Goal: Task Accomplishment & Management: Complete application form

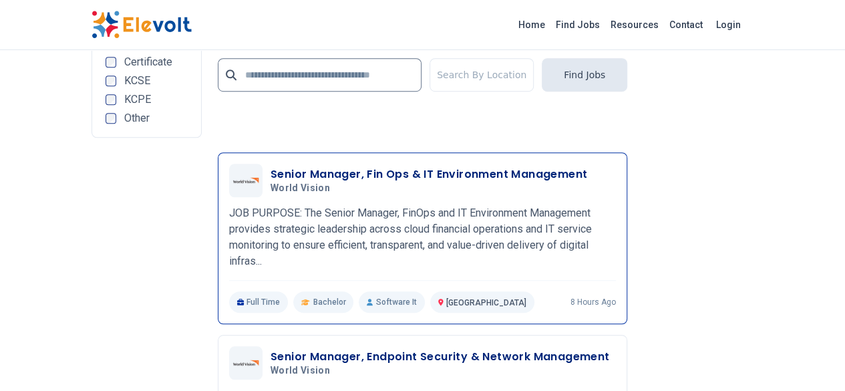
scroll to position [3006, 0]
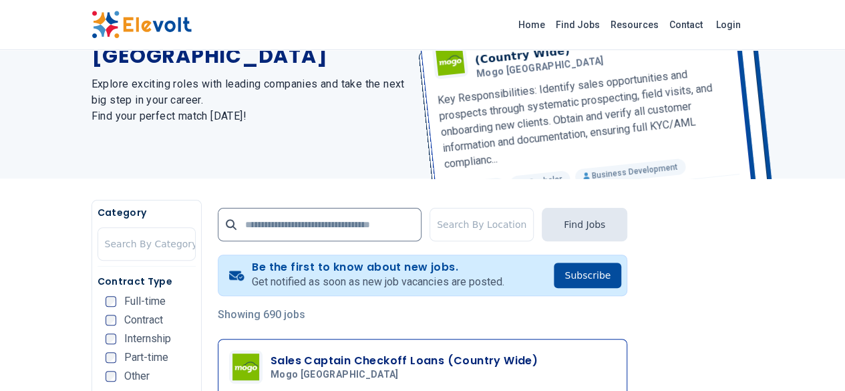
scroll to position [267, 0]
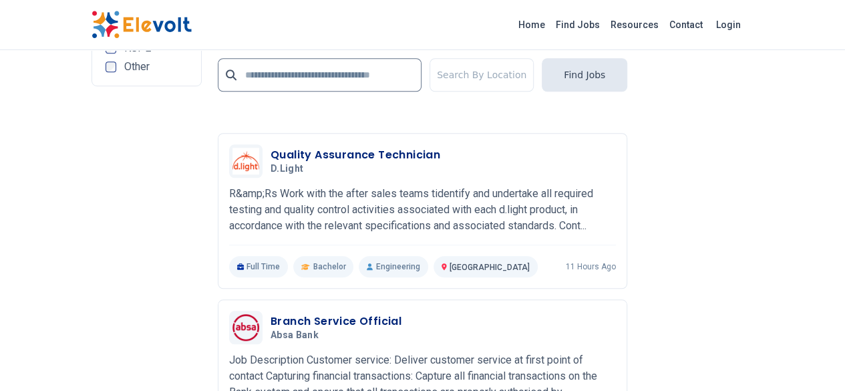
scroll to position [3139, 0]
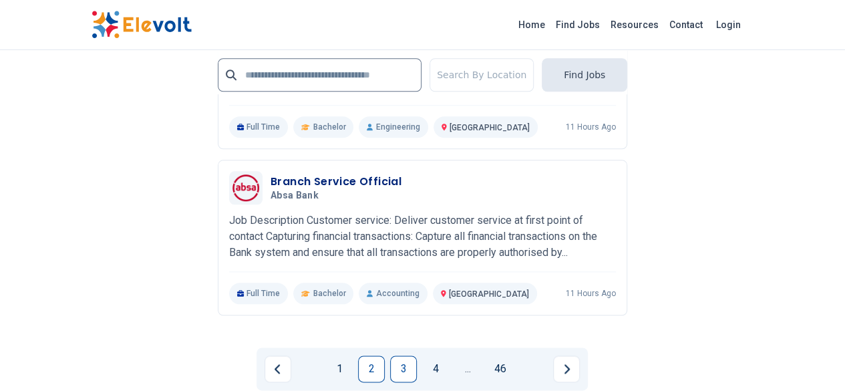
click at [398, 355] on link "3" at bounding box center [403, 368] width 27 height 27
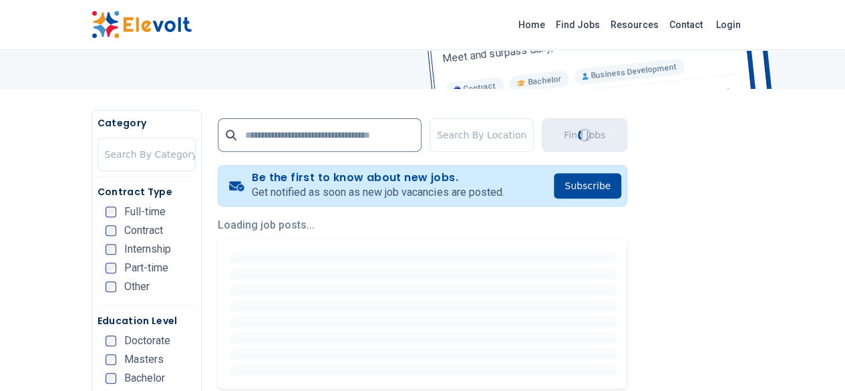
scroll to position [200, 0]
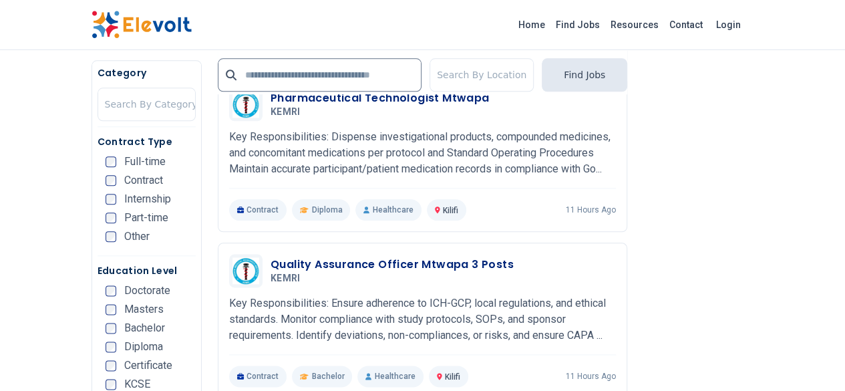
scroll to position [735, 0]
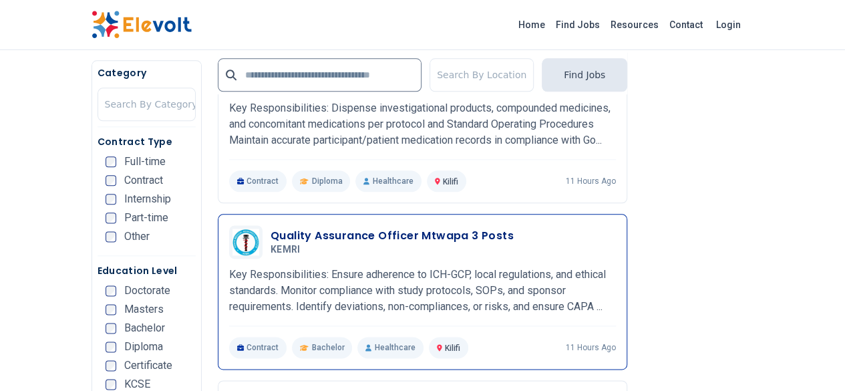
click at [270, 228] on h3 "Quality Assurance Officer Mtwapa 3 Posts" at bounding box center [391, 236] width 243 height 16
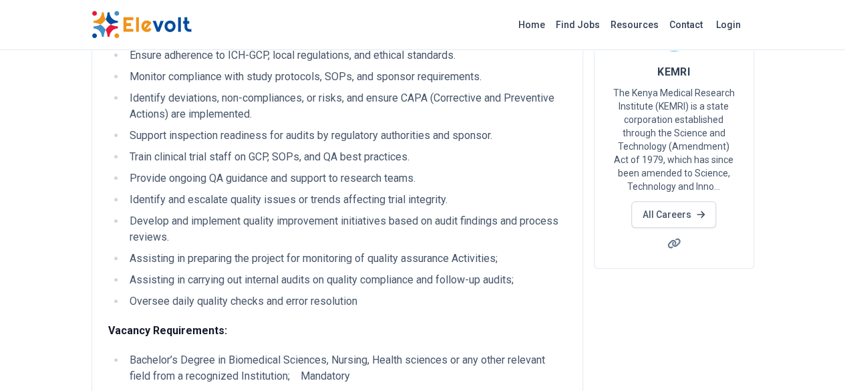
scroll to position [200, 0]
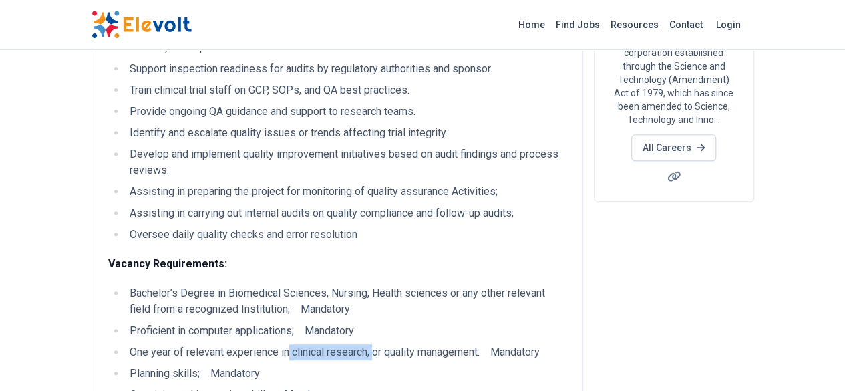
drag, startPoint x: 292, startPoint y: 335, endPoint x: 208, endPoint y: 337, distance: 83.5
click at [208, 344] on li "One year of relevant experience in clinical research, or quality management. Ma…" at bounding box center [346, 352] width 441 height 16
click at [329, 365] on li "Planning skills; Mandatory" at bounding box center [346, 373] width 441 height 16
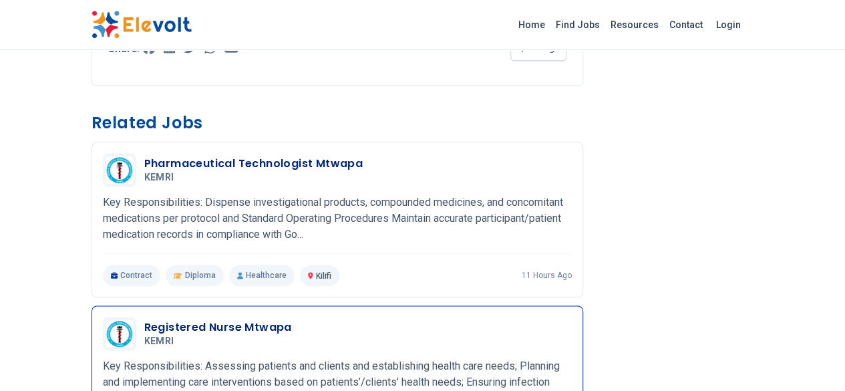
scroll to position [1066, 0]
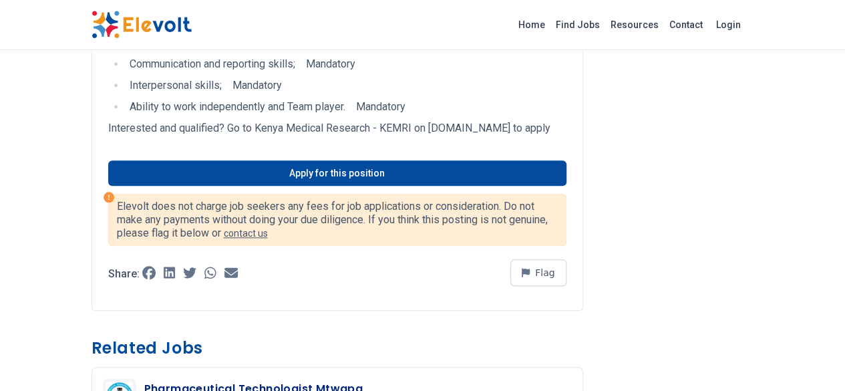
scroll to position [601, 0]
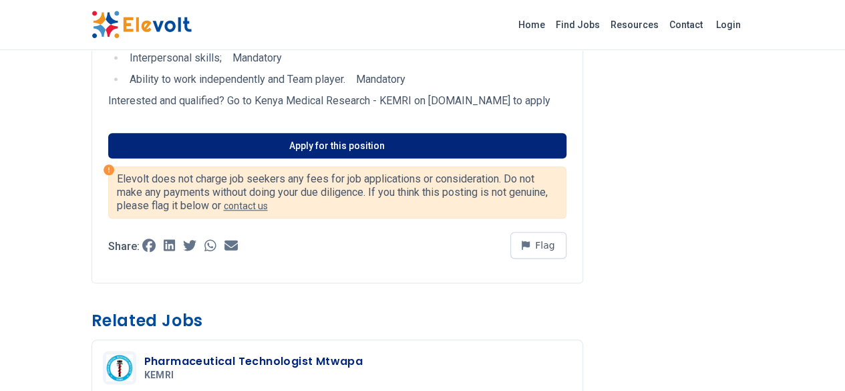
click at [303, 133] on link "Apply for this position" at bounding box center [337, 145] width 458 height 25
